Goal: Task Accomplishment & Management: Manage account settings

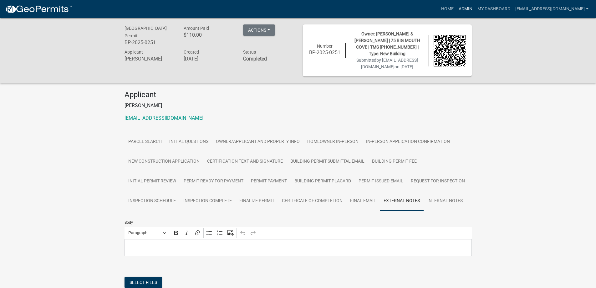
click at [456, 8] on link "Admin" at bounding box center [465, 9] width 19 height 12
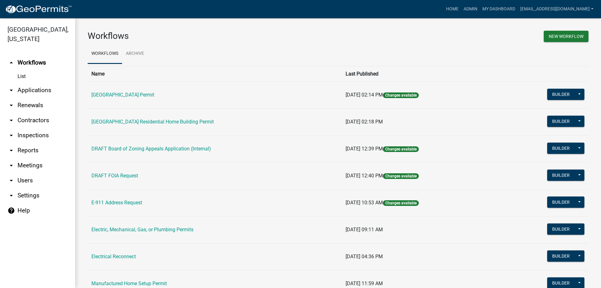
click at [32, 89] on link "arrow_drop_down Applications" at bounding box center [37, 90] width 75 height 15
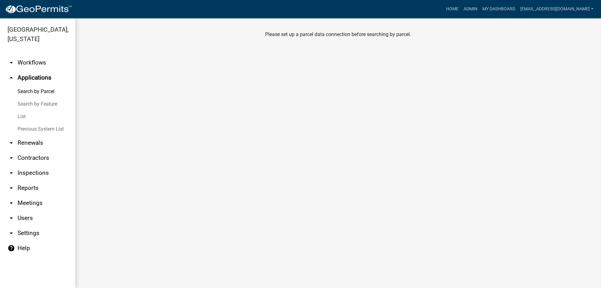
click at [28, 127] on link "Previous System List" at bounding box center [37, 129] width 75 height 13
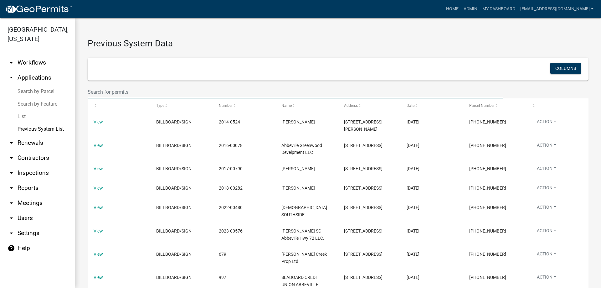
click at [139, 92] on input "text" at bounding box center [296, 91] width 416 height 13
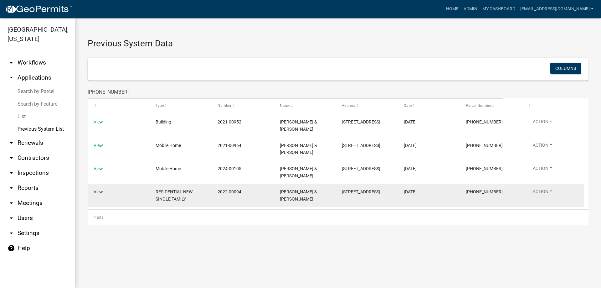
type input "[PHONE_NUMBER]"
click at [100, 189] on link "View" at bounding box center [98, 191] width 9 height 5
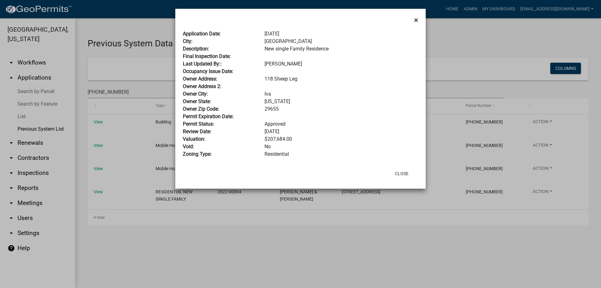
click at [416, 20] on span "×" at bounding box center [416, 20] width 4 height 9
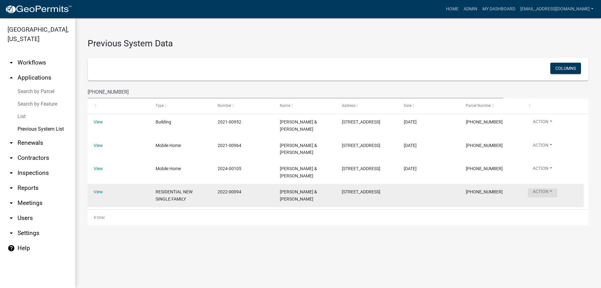
click at [541, 188] on button "Action" at bounding box center [542, 192] width 29 height 9
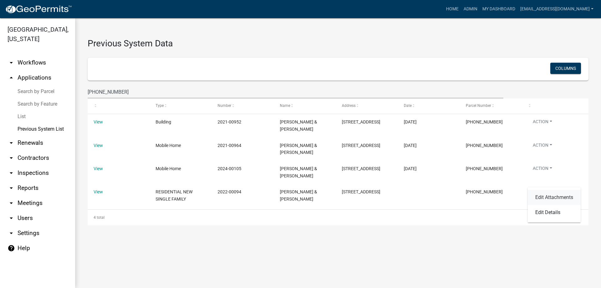
click at [547, 195] on link "Edit Attachments" at bounding box center [554, 197] width 53 height 15
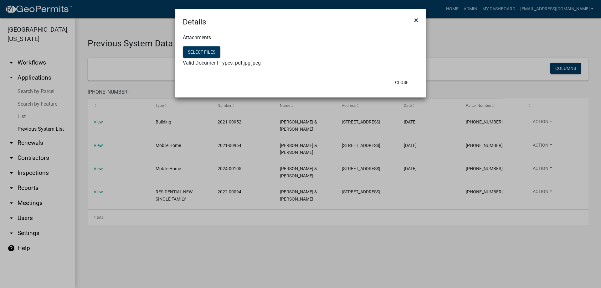
click at [415, 19] on span "×" at bounding box center [416, 20] width 4 height 9
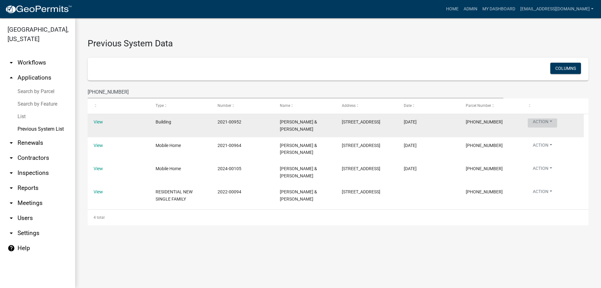
click at [543, 120] on button "Action" at bounding box center [542, 122] width 29 height 9
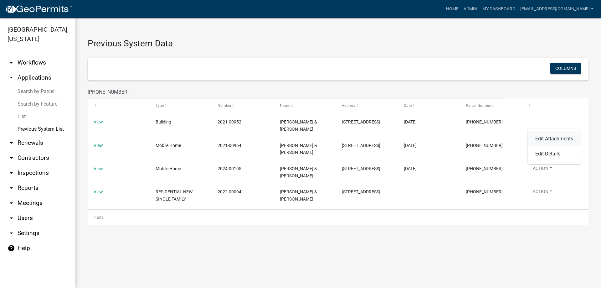
click at [543, 136] on link "Edit Attachments" at bounding box center [554, 138] width 53 height 15
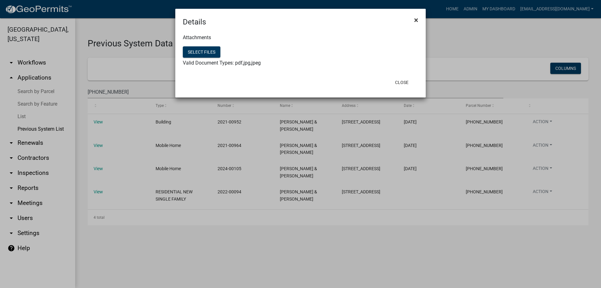
click at [415, 19] on span "×" at bounding box center [416, 20] width 4 height 9
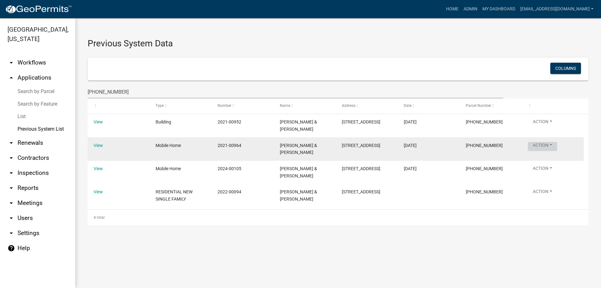
click at [544, 142] on button "Action" at bounding box center [542, 146] width 29 height 9
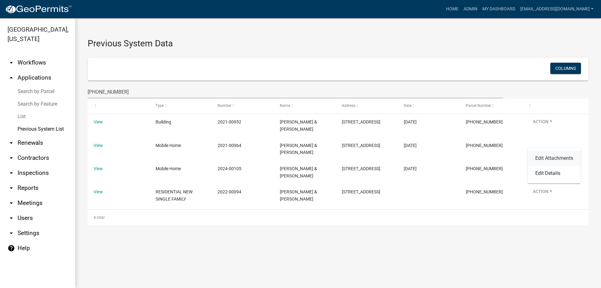
click at [548, 157] on link "Edit Attachments" at bounding box center [554, 158] width 53 height 15
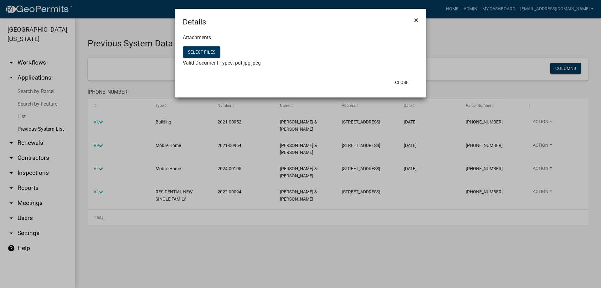
click at [416, 21] on span "×" at bounding box center [416, 20] width 4 height 9
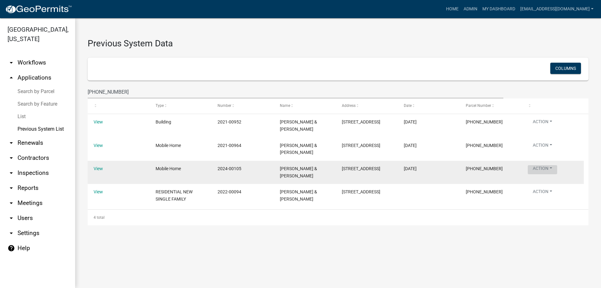
click at [540, 165] on button "Action" at bounding box center [542, 169] width 29 height 9
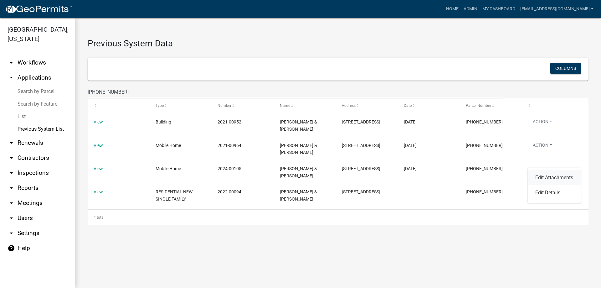
click at [544, 175] on link "Edit Attachments" at bounding box center [554, 177] width 53 height 15
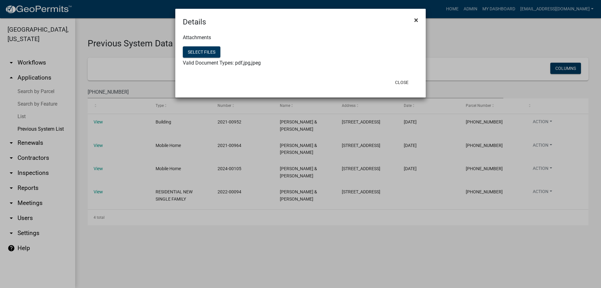
click at [418, 20] on button "×" at bounding box center [416, 20] width 14 height 18
